Goal: Task Accomplishment & Management: Complete application form

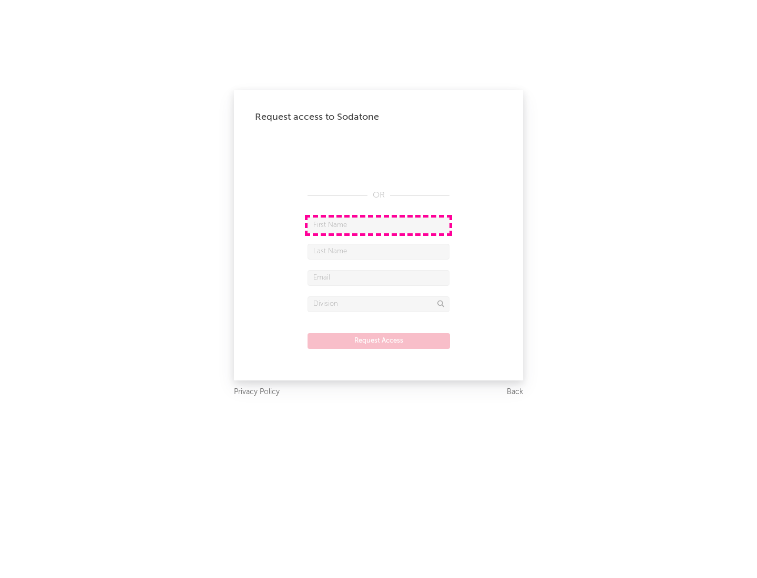
click at [379, 225] on input "text" at bounding box center [379, 226] width 142 height 16
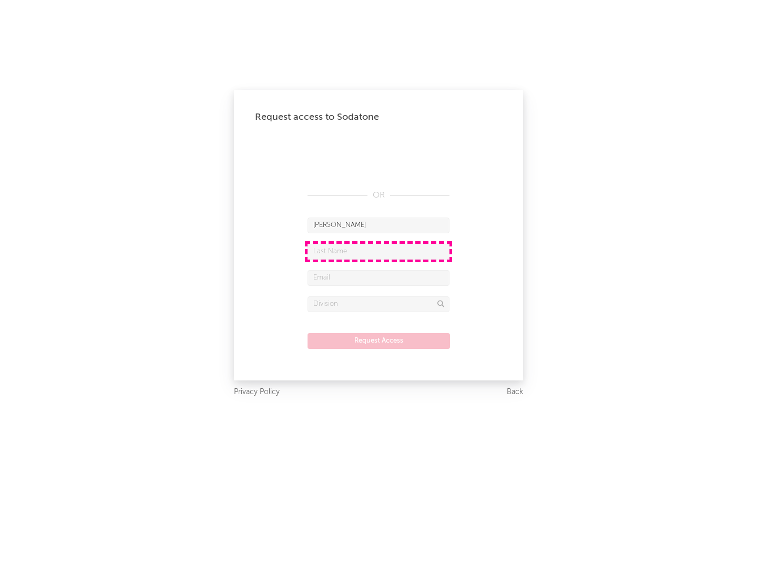
type input "[PERSON_NAME]"
click at [379, 251] on input "text" at bounding box center [379, 252] width 142 height 16
type input "[PERSON_NAME]"
click at [379, 278] on input "text" at bounding box center [379, 278] width 142 height 16
type input "[EMAIL_ADDRESS][DOMAIN_NAME]"
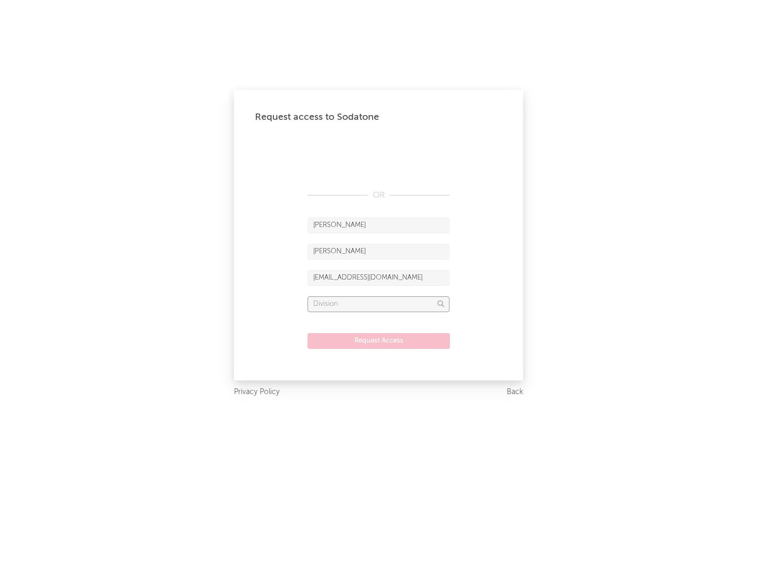
click at [379, 304] on input "text" at bounding box center [379, 305] width 142 height 16
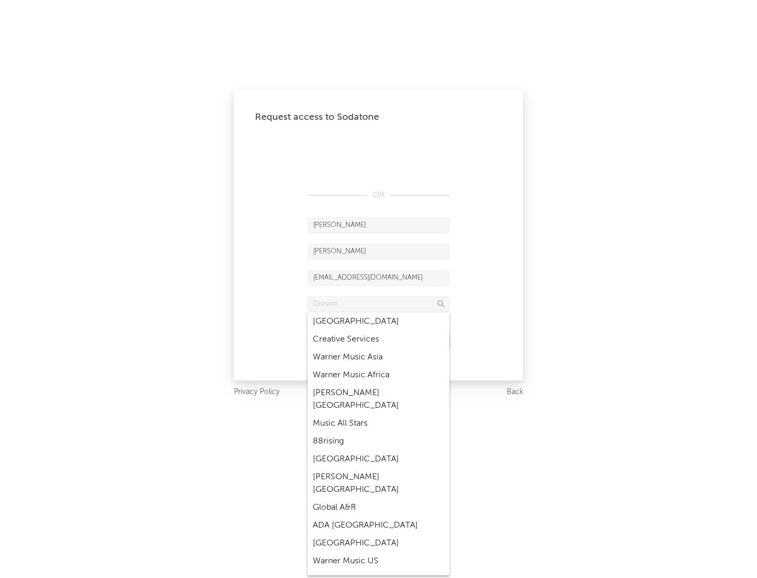
click at [375, 415] on div "Music All Stars" at bounding box center [379, 424] width 142 height 18
type input "Music All Stars"
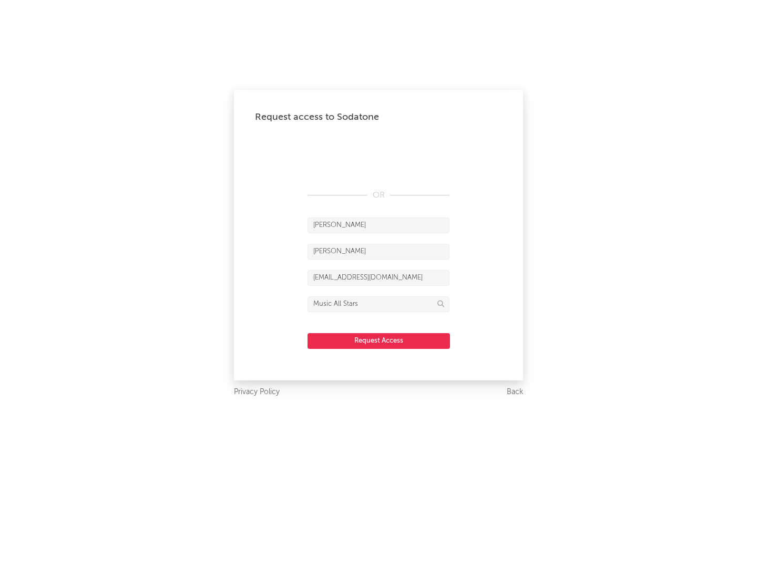
click at [379, 341] on button "Request Access" at bounding box center [379, 341] width 142 height 16
